Goal: Task Accomplishment & Management: Use online tool/utility

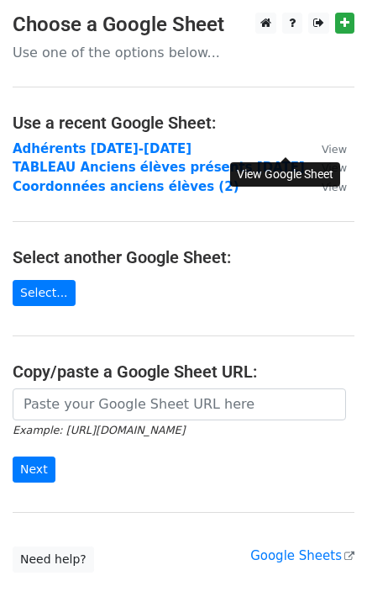
click at [322, 151] on small "View" at bounding box center [334, 149] width 25 height 13
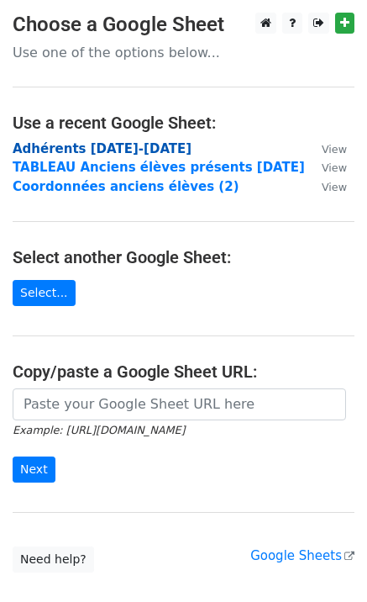
click at [102, 148] on strong "Adhérents [DATE]-[DATE]" at bounding box center [102, 148] width 179 height 15
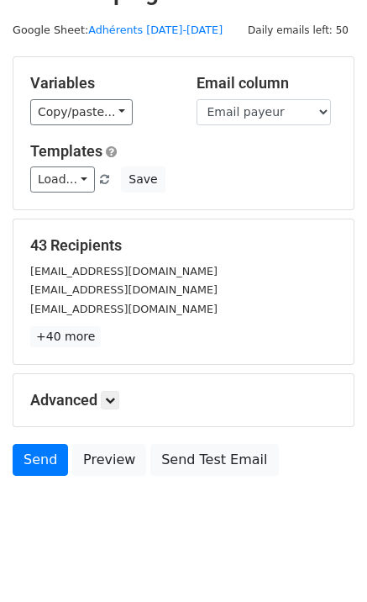
scroll to position [51, 0]
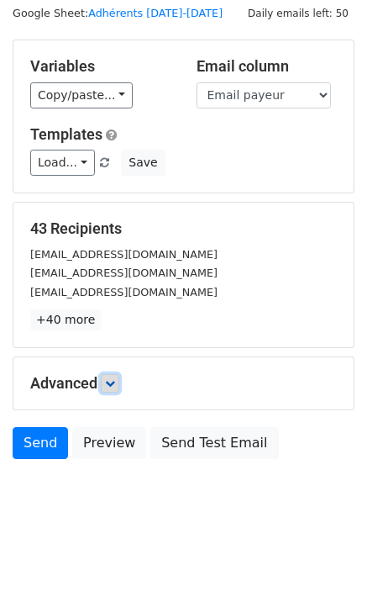
click at [114, 384] on icon at bounding box center [110, 383] width 10 height 10
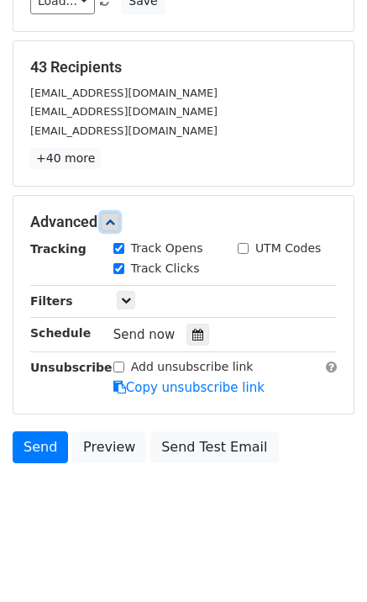
scroll to position [216, 0]
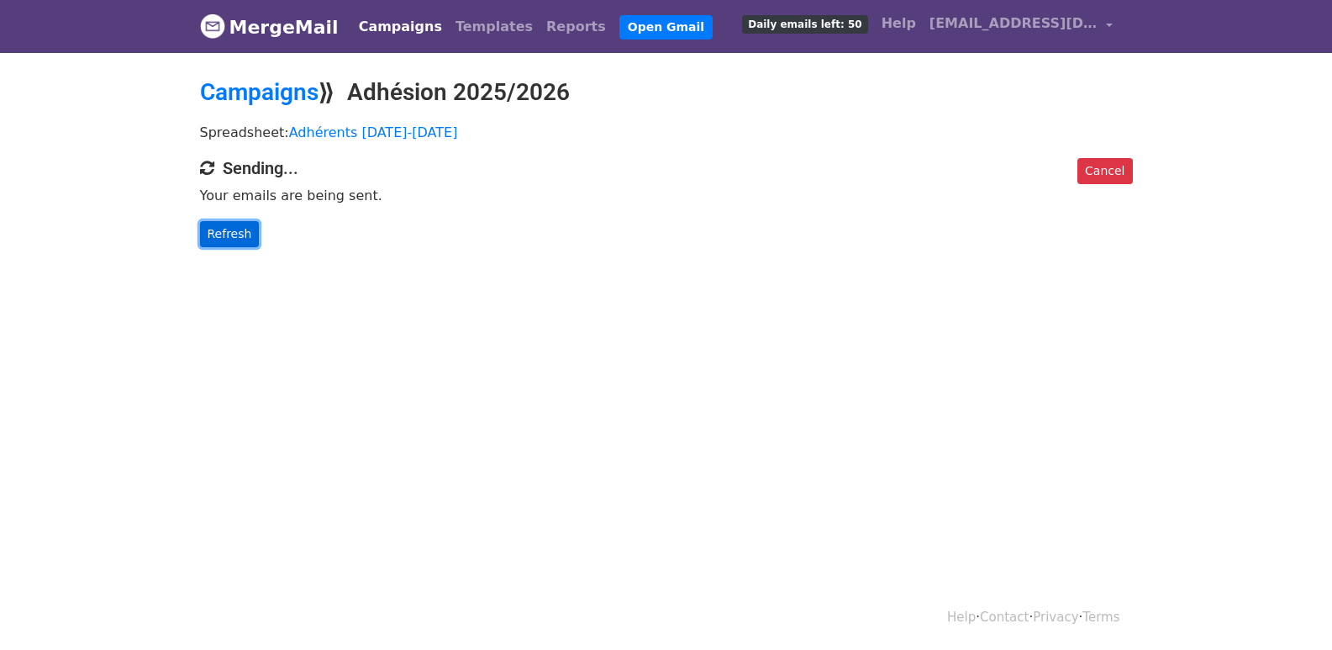
click at [230, 235] on link "Refresh" at bounding box center [230, 234] width 60 height 26
